Goal: Transaction & Acquisition: Obtain resource

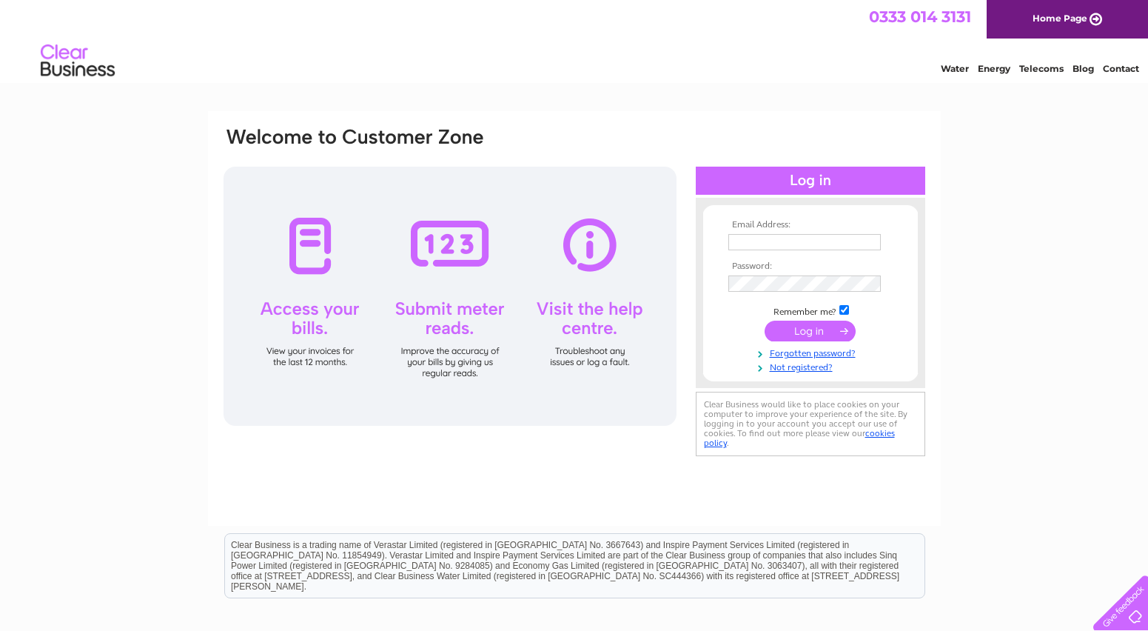
type input "margaret@standardrealestateltd.com"
click at [809, 330] on input "submit" at bounding box center [810, 330] width 91 height 21
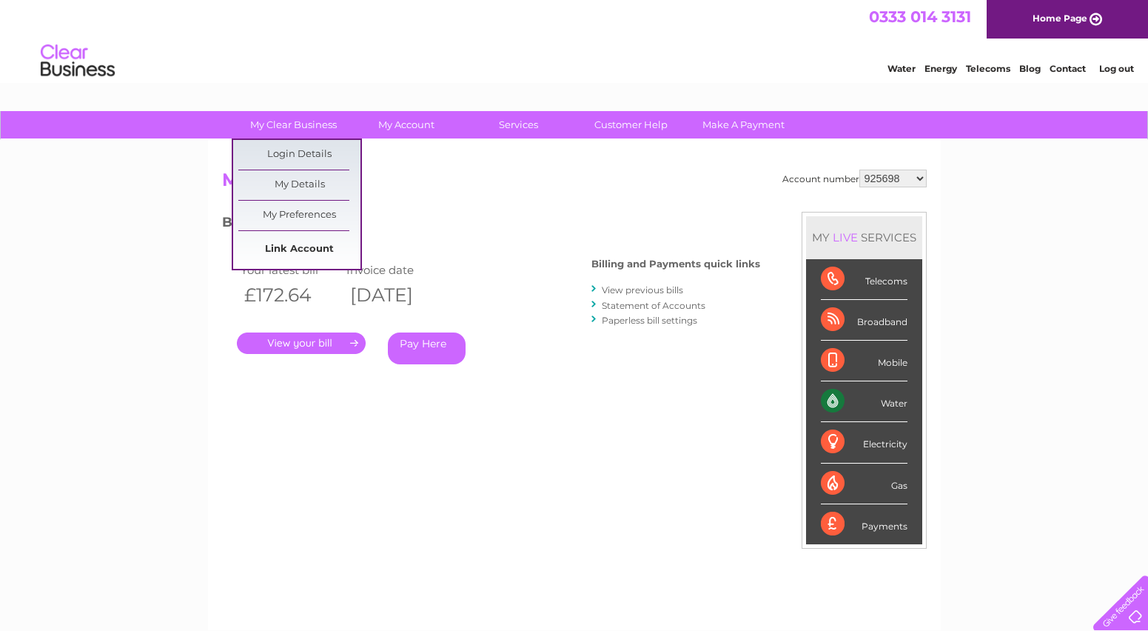
click at [281, 253] on link "Link Account" at bounding box center [299, 250] width 122 height 30
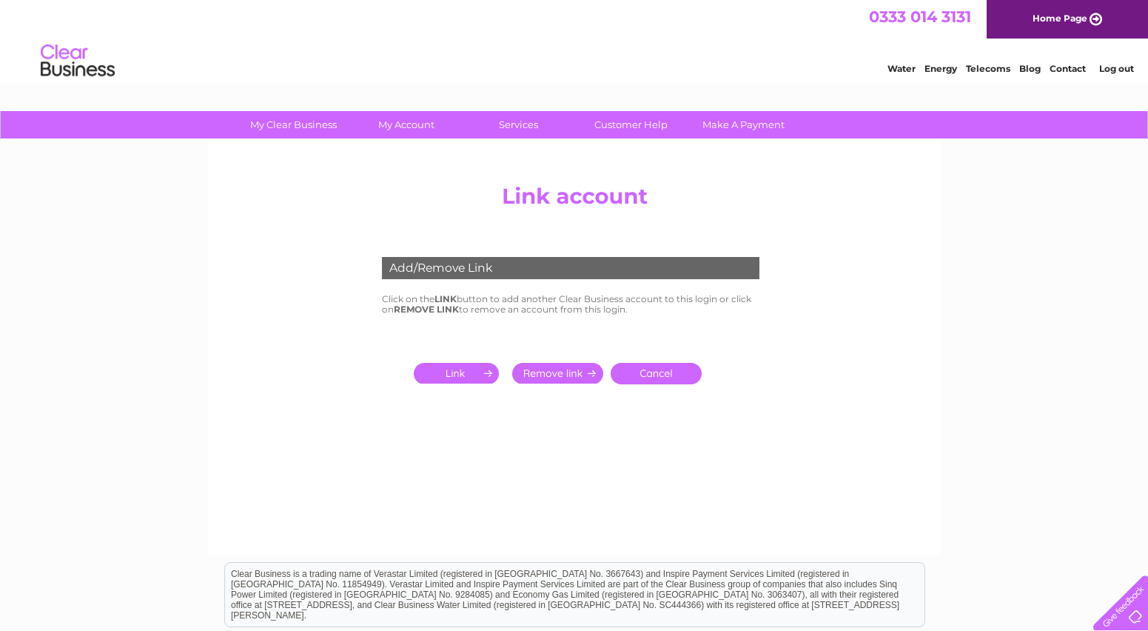
click at [471, 375] on input "submit" at bounding box center [459, 373] width 91 height 21
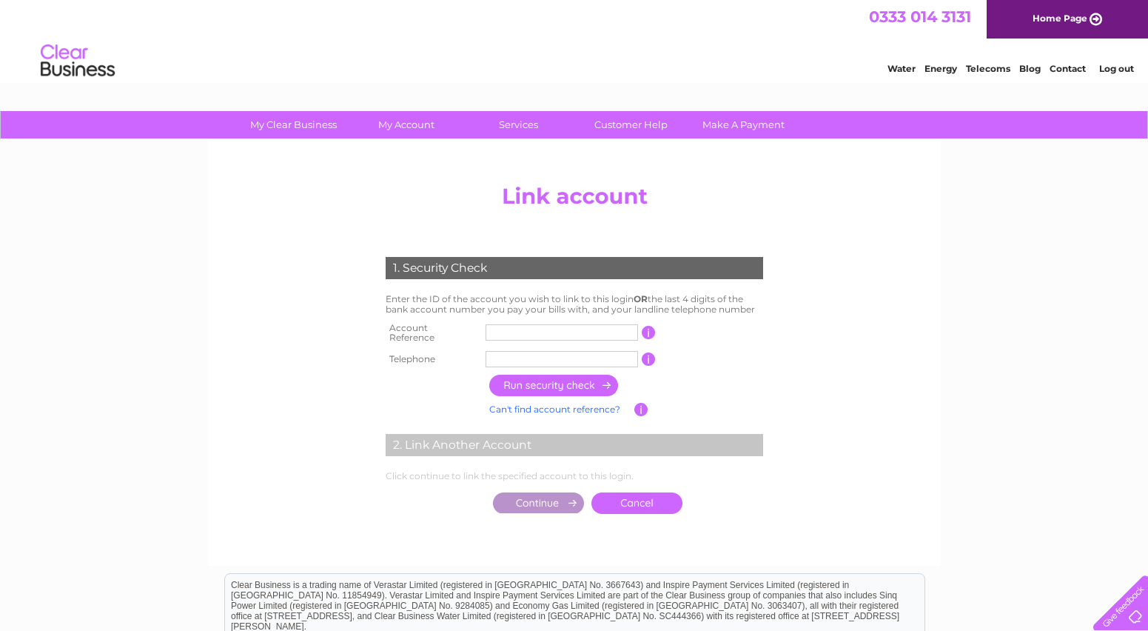
click at [510, 333] on input "text" at bounding box center [562, 332] width 152 height 16
type input "30322877"
click at [506, 351] on input "text" at bounding box center [562, 359] width 152 height 16
type input "07974538144"
click at [549, 375] on input "button" at bounding box center [554, 385] width 130 height 21
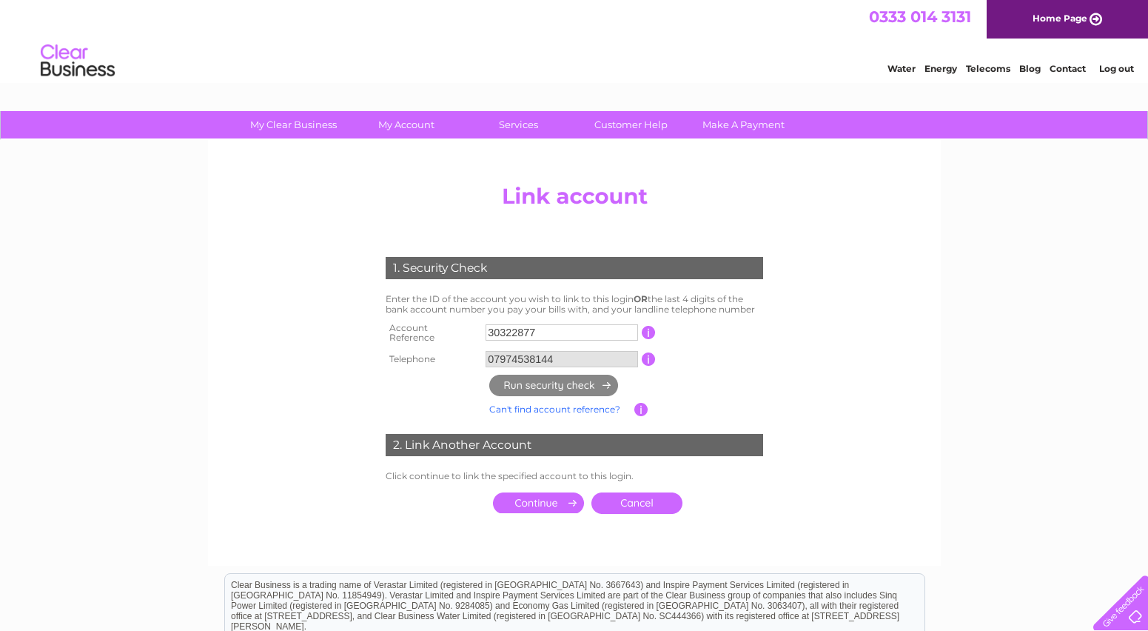
click at [520, 495] on input "submit" at bounding box center [538, 502] width 91 height 21
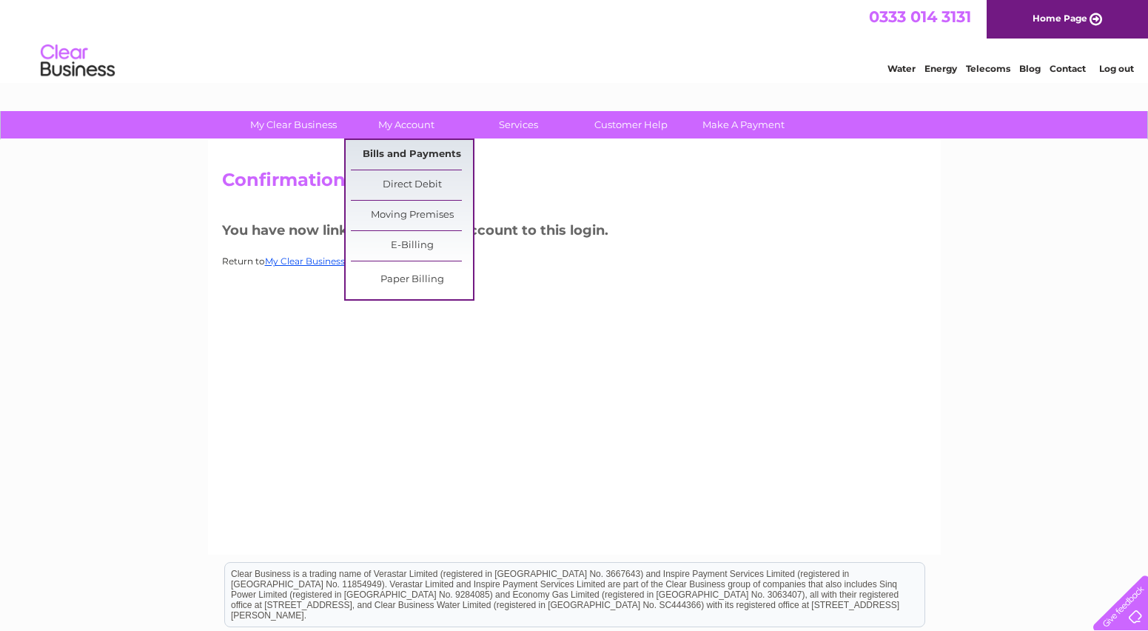
click at [404, 157] on link "Bills and Payments" at bounding box center [412, 155] width 122 height 30
click at [369, 150] on link "Bills and Payments" at bounding box center [412, 155] width 122 height 30
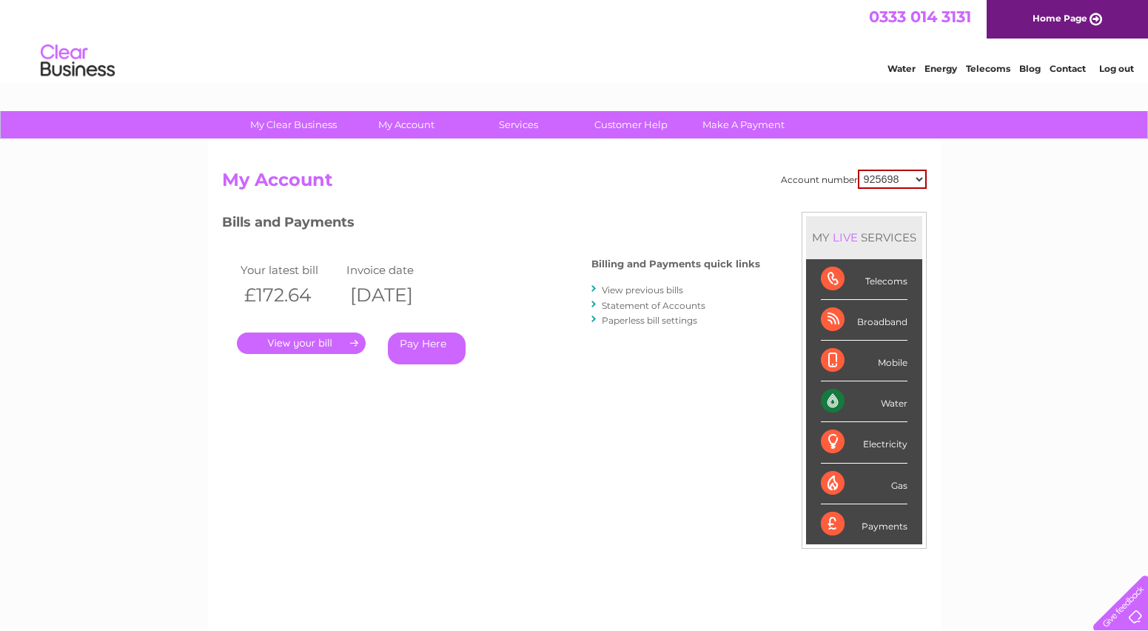
click at [887, 175] on select "925698 934462 934831 938572 941363 942374 952730 966731 966770 967205 971927 97…" at bounding box center [892, 178] width 69 height 19
click at [1107, 65] on link "Log out" at bounding box center [1116, 68] width 35 height 11
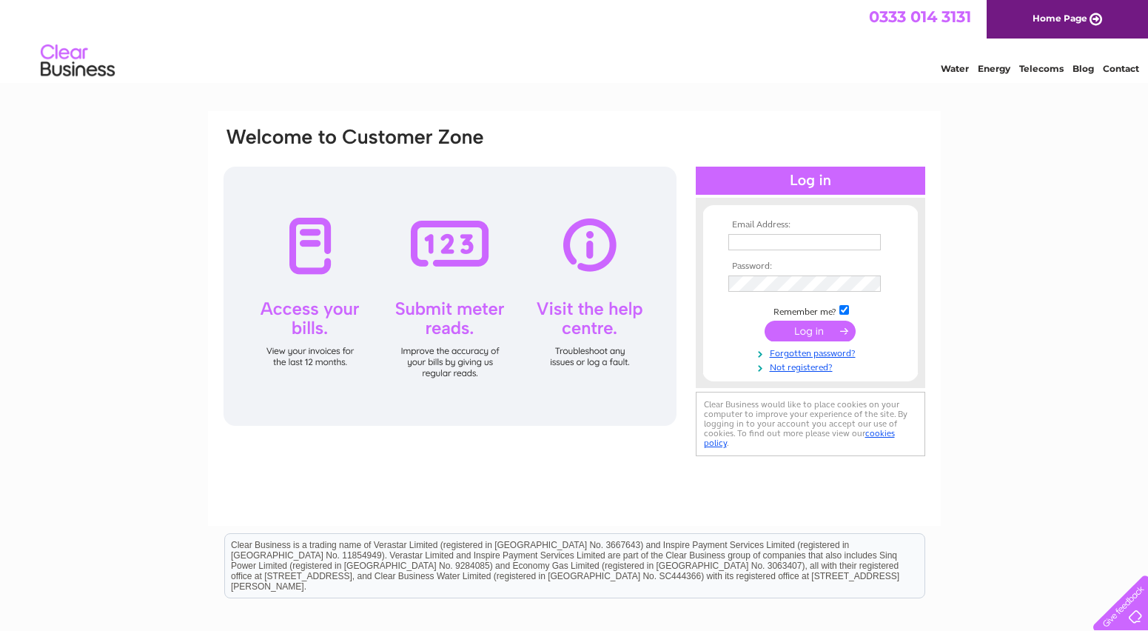
type input "[PERSON_NAME][EMAIL_ADDRESS][DOMAIN_NAME]"
click at [825, 332] on input "submit" at bounding box center [810, 330] width 91 height 21
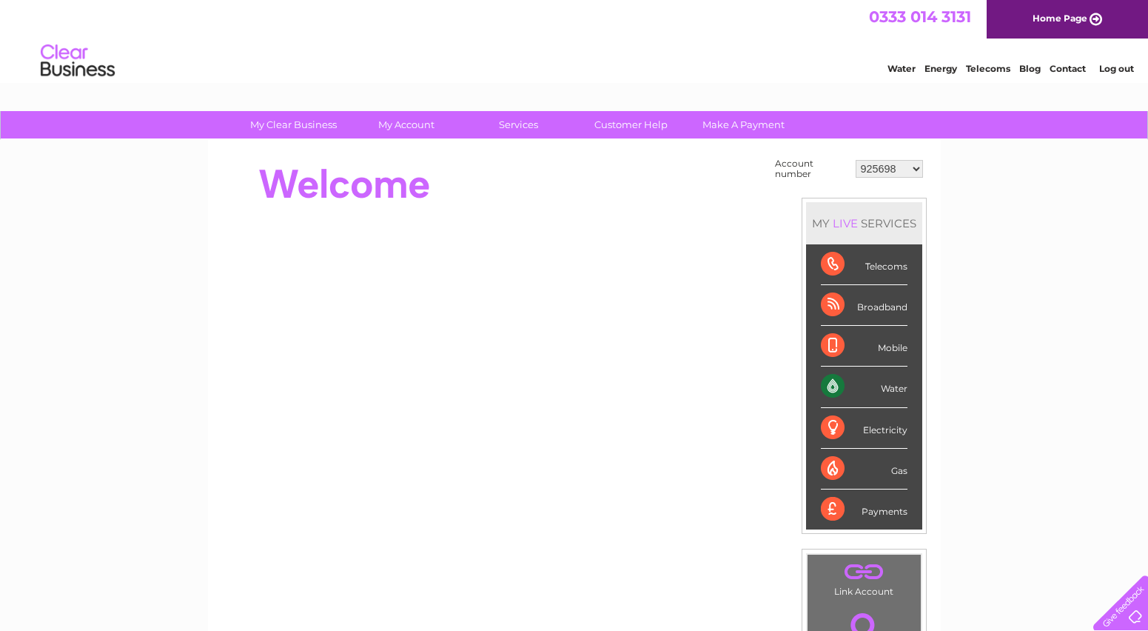
click at [893, 165] on select "925698 934462 934831 938572 941363 942374 952730 966731 966770 967205 971927 97…" at bounding box center [889, 169] width 67 height 18
select select "30322877"
click at [856, 160] on select "925698 934462 934831 938572 941363 942374 952730 966731 966770 967205 971927 97…" at bounding box center [889, 169] width 67 height 18
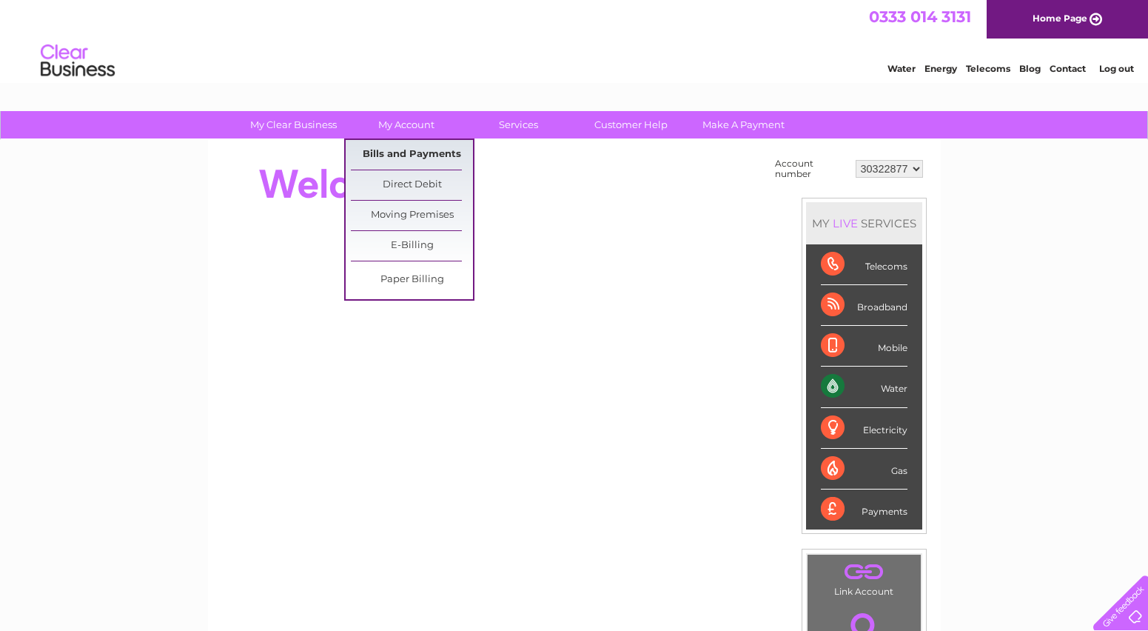
click at [415, 147] on link "Bills and Payments" at bounding box center [412, 155] width 122 height 30
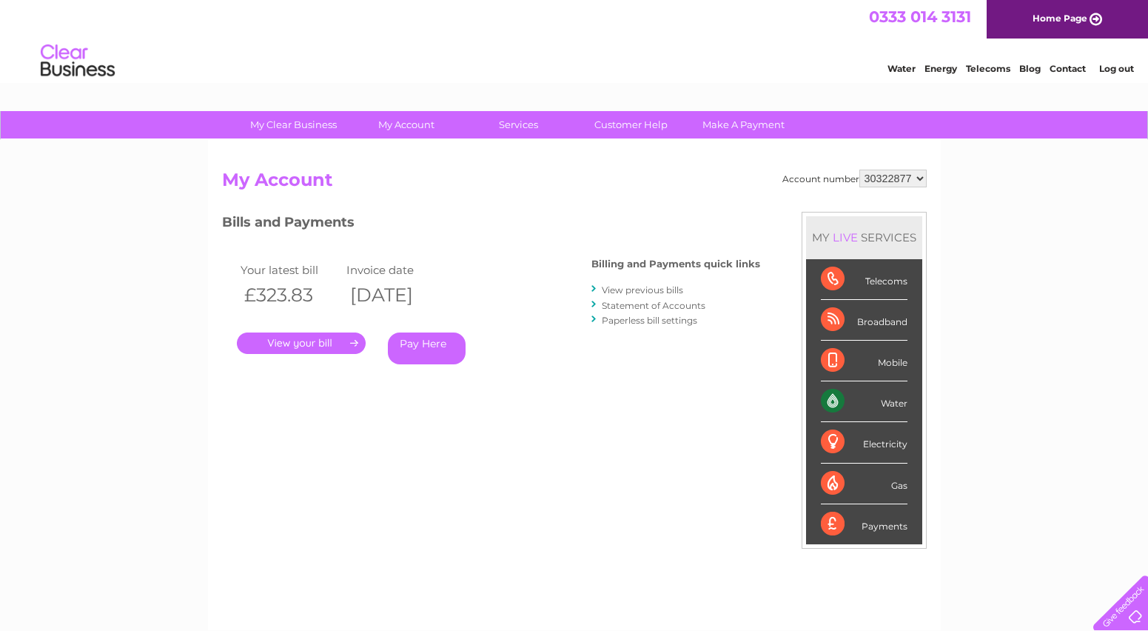
click at [637, 290] on link "View previous bills" at bounding box center [642, 289] width 81 height 11
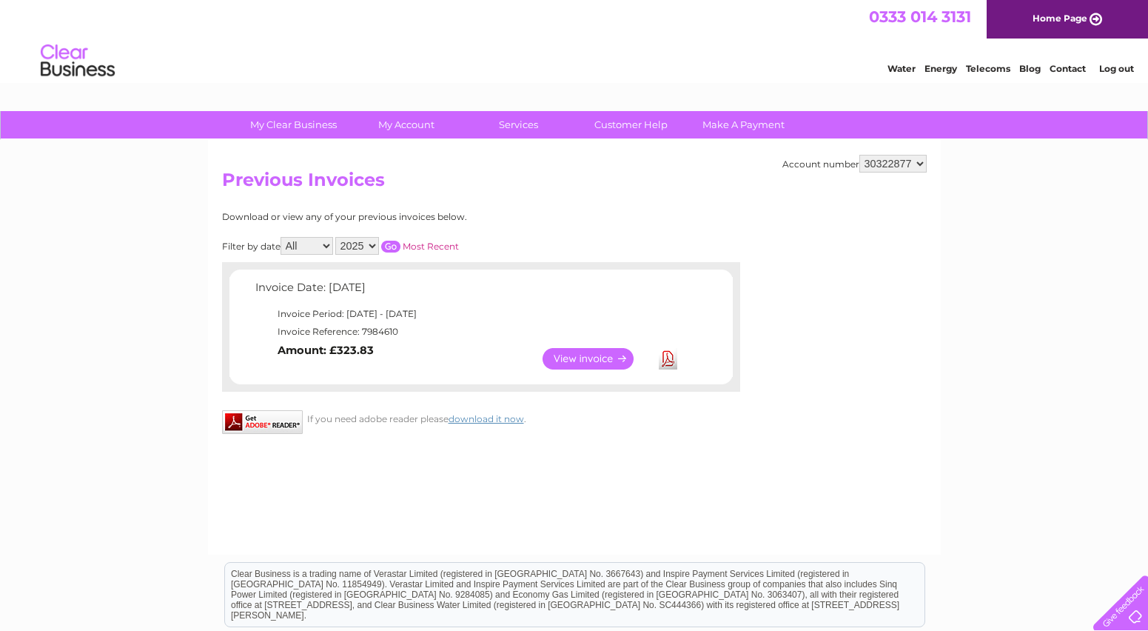
drag, startPoint x: 1122, startPoint y: 68, endPoint x: 968, endPoint y: 74, distance: 154.1
click at [1122, 68] on link "Log out" at bounding box center [1116, 68] width 35 height 11
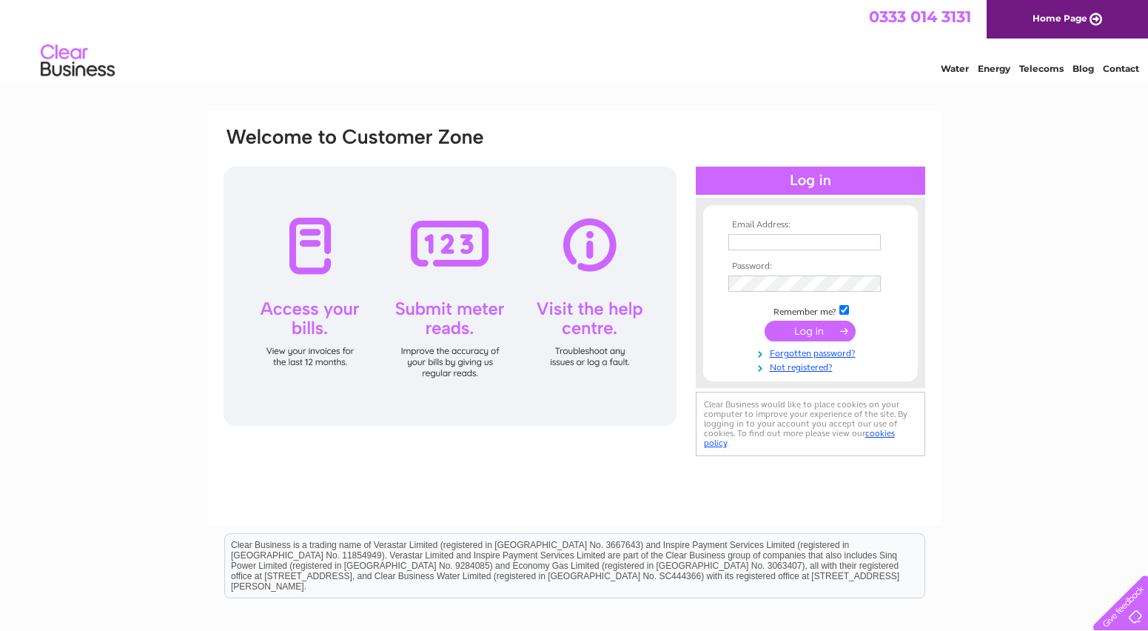
type input "margaret@standardrealestateltd.com"
click at [819, 332] on input "submit" at bounding box center [810, 330] width 91 height 21
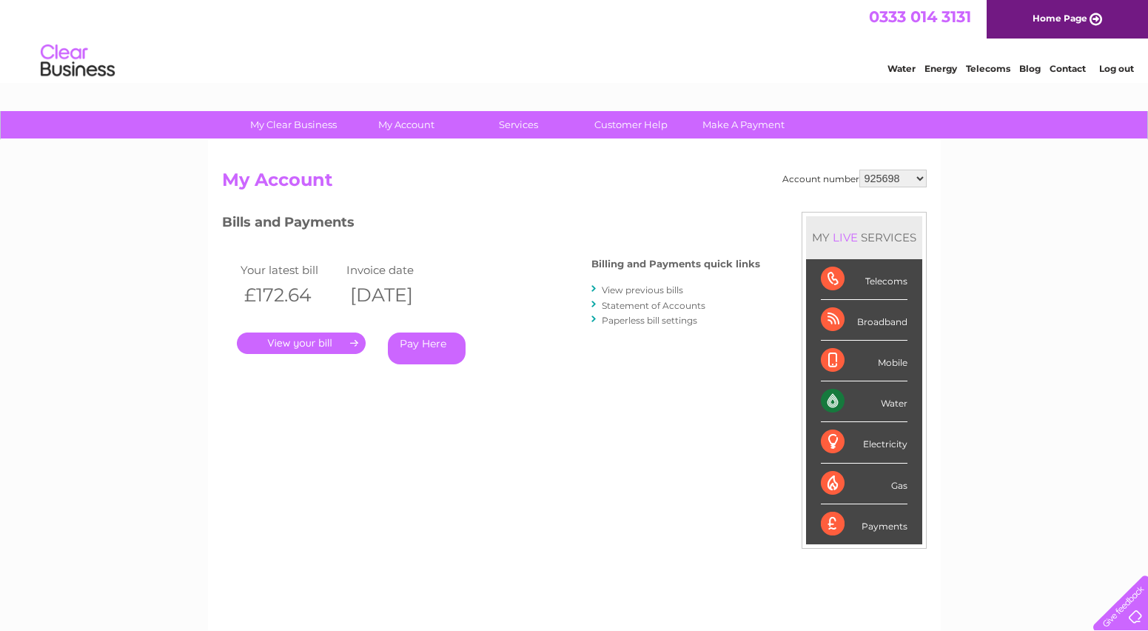
click at [881, 178] on select "925698 934462 934831 938572 941363 942374 952730 966731 966770 967205 971927 97…" at bounding box center [892, 178] width 67 height 18
select select "30294015"
click at [859, 169] on select "925698 934462 934831 938572 941363 942374 952730 966731 966770 967205 971927 97…" at bounding box center [892, 178] width 67 height 18
click at [662, 289] on link "View previous bills" at bounding box center [642, 289] width 81 height 11
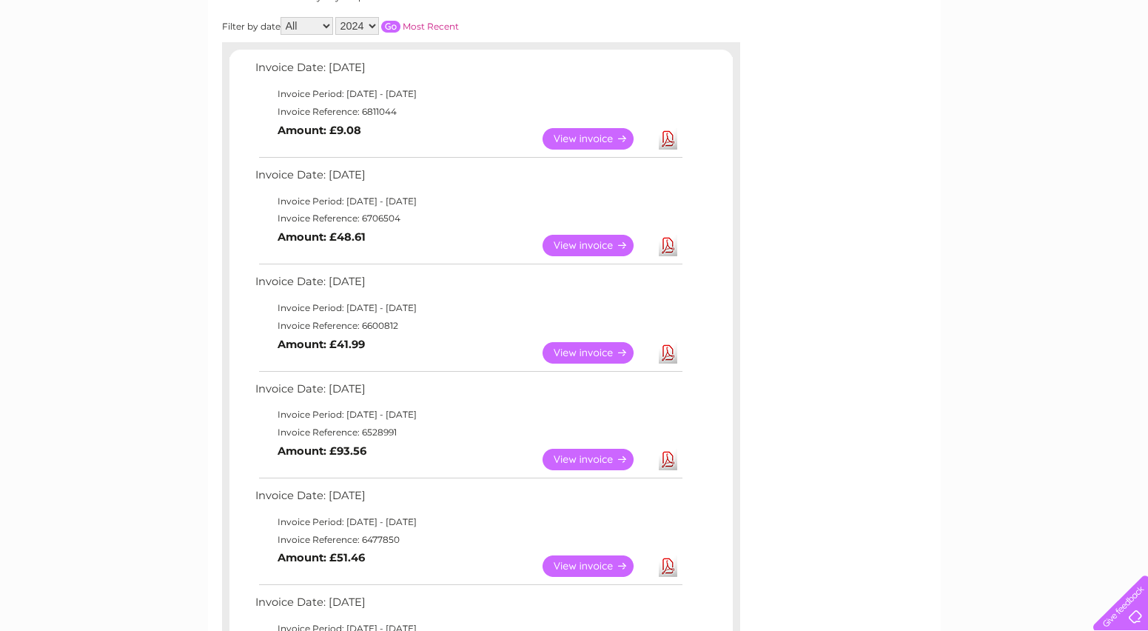
scroll to position [74, 0]
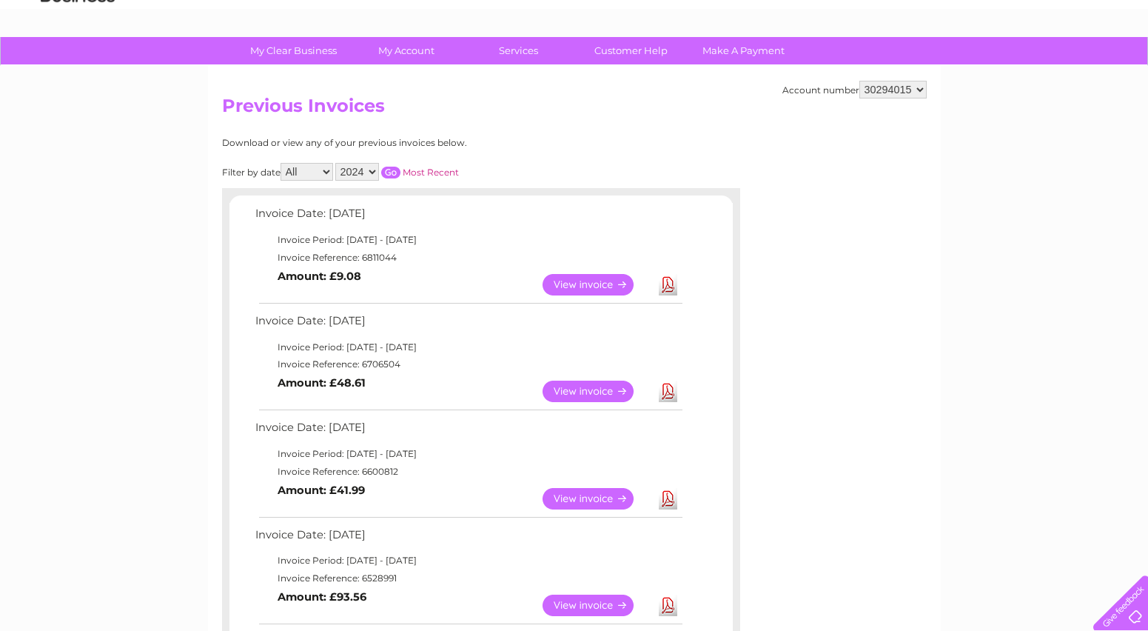
click at [670, 284] on link "Download" at bounding box center [668, 284] width 19 height 21
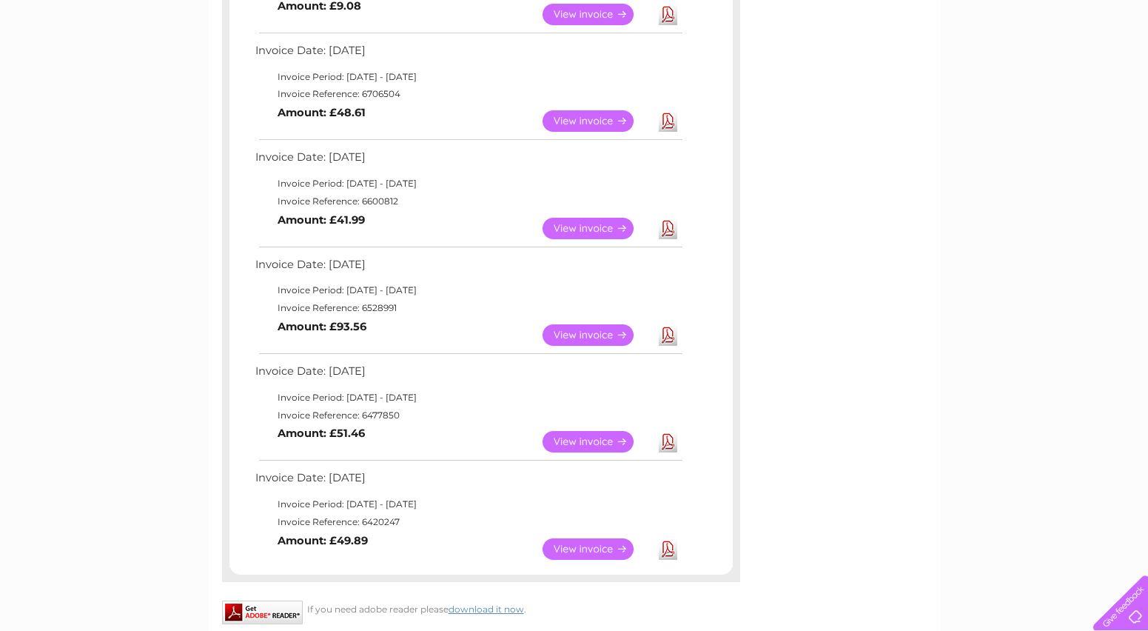
scroll to position [370, 0]
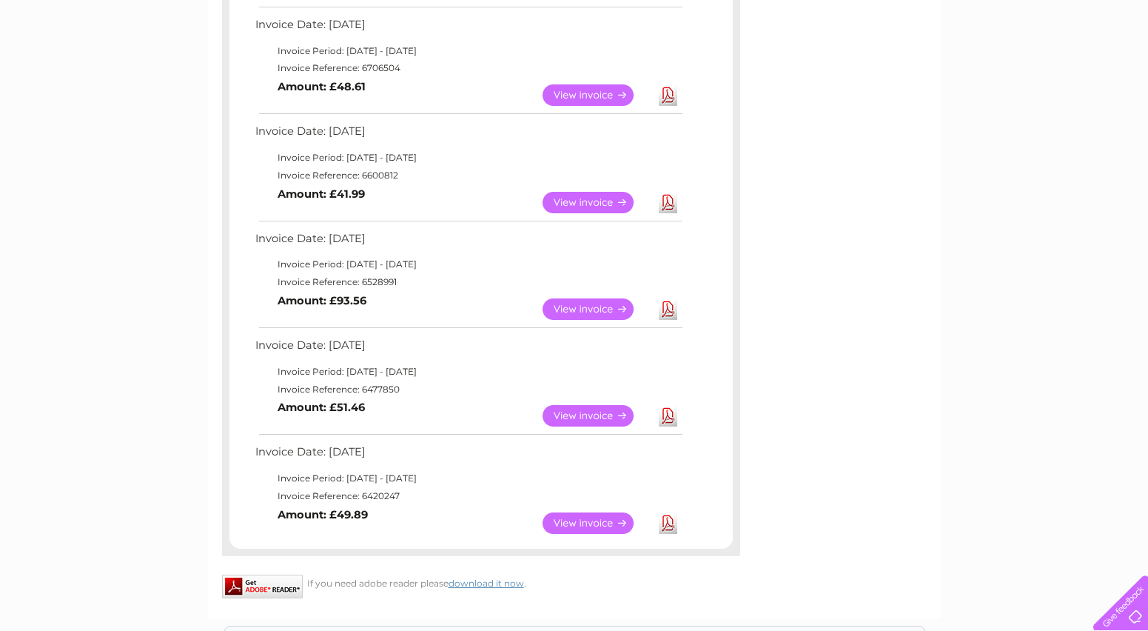
click at [668, 308] on link "Download" at bounding box center [668, 308] width 19 height 21
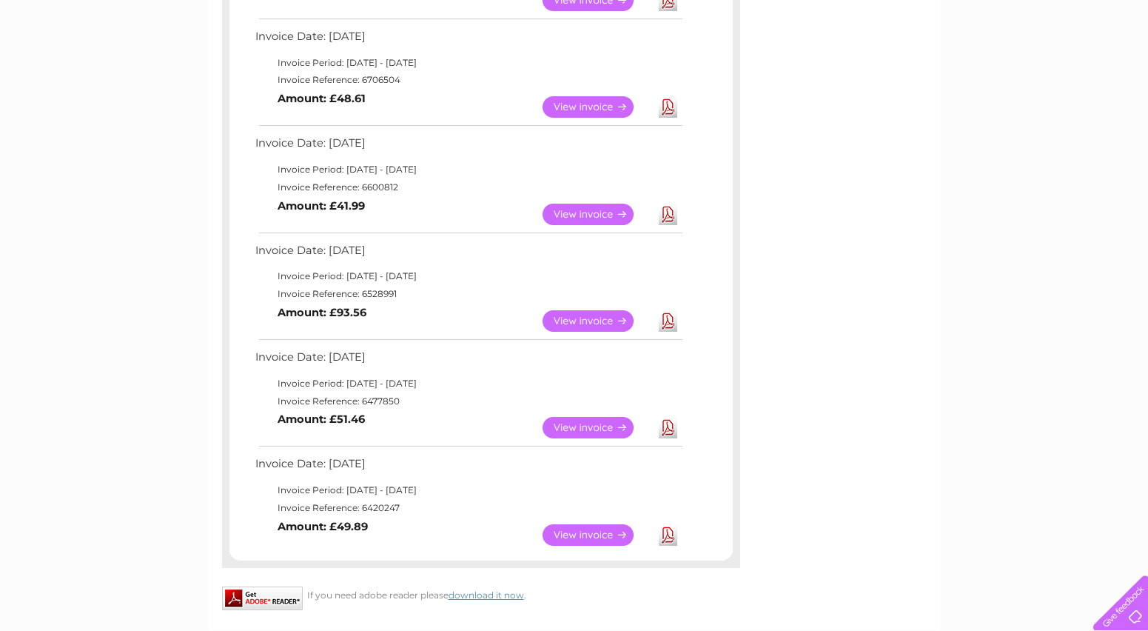
scroll to position [0, 0]
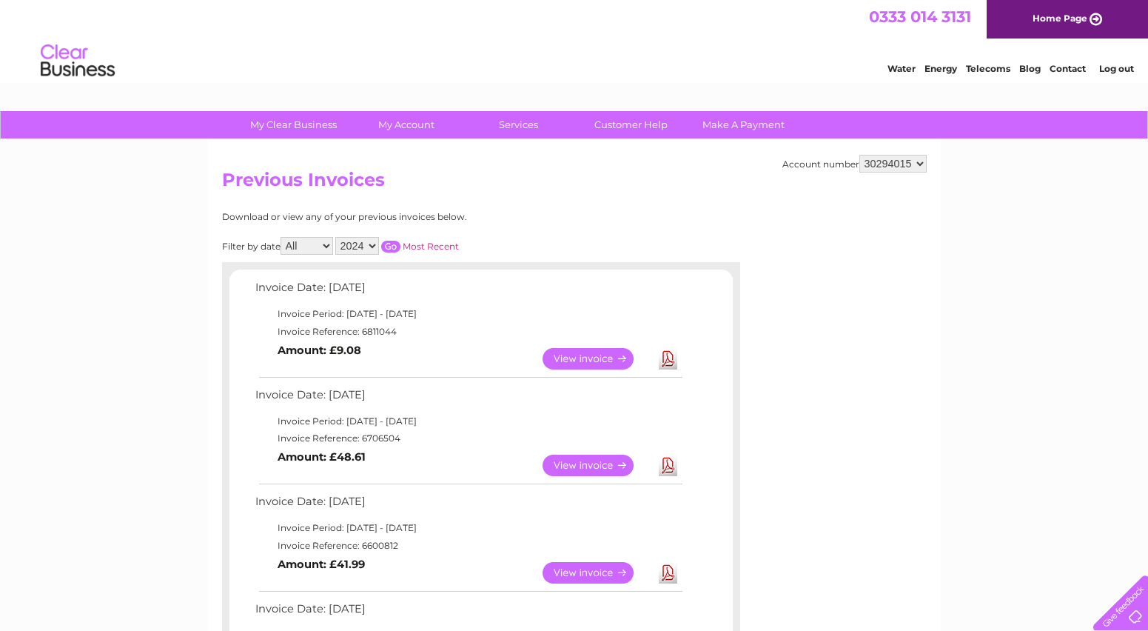
click at [899, 165] on select "925698 934462 934831 938572 941363 942374 952730 966731 966770 967205 971927 97…" at bounding box center [892, 164] width 67 height 18
drag, startPoint x: 1055, startPoint y: 237, endPoint x: 1068, endPoint y: 144, distance: 93.4
click at [1113, 64] on link "Log out" at bounding box center [1116, 68] width 35 height 11
